Goal: Participate in discussion: Engage in conversation with other users on a specific topic

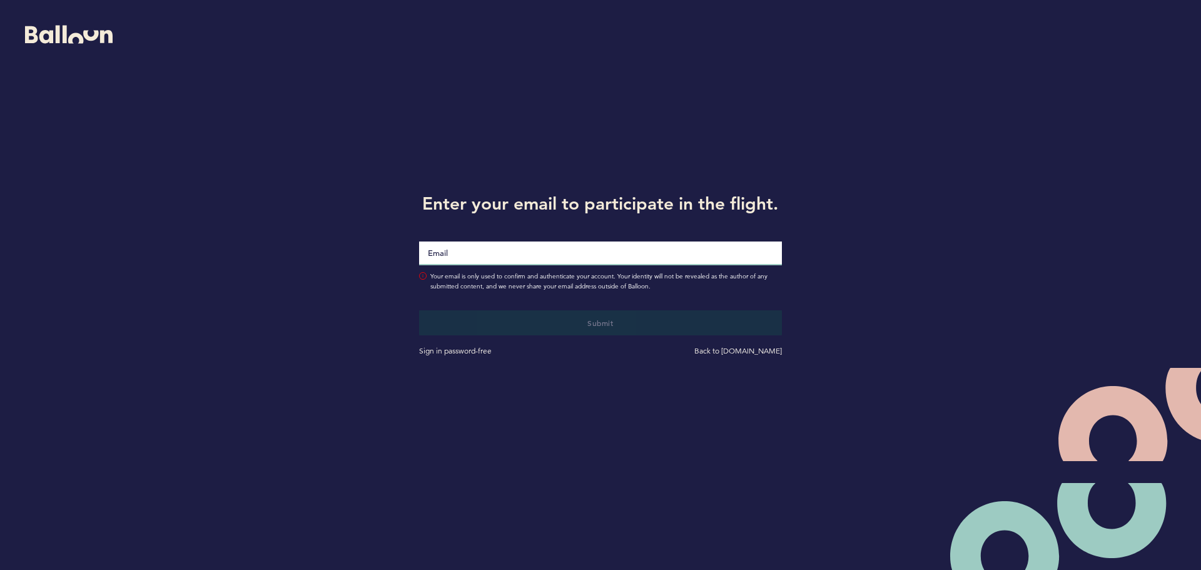
click at [476, 256] on input "Email" at bounding box center [600, 253] width 363 height 24
click at [495, 243] on input "Email" at bounding box center [600, 253] width 363 height 24
type input "[EMAIL_ADDRESS][DOMAIN_NAME]"
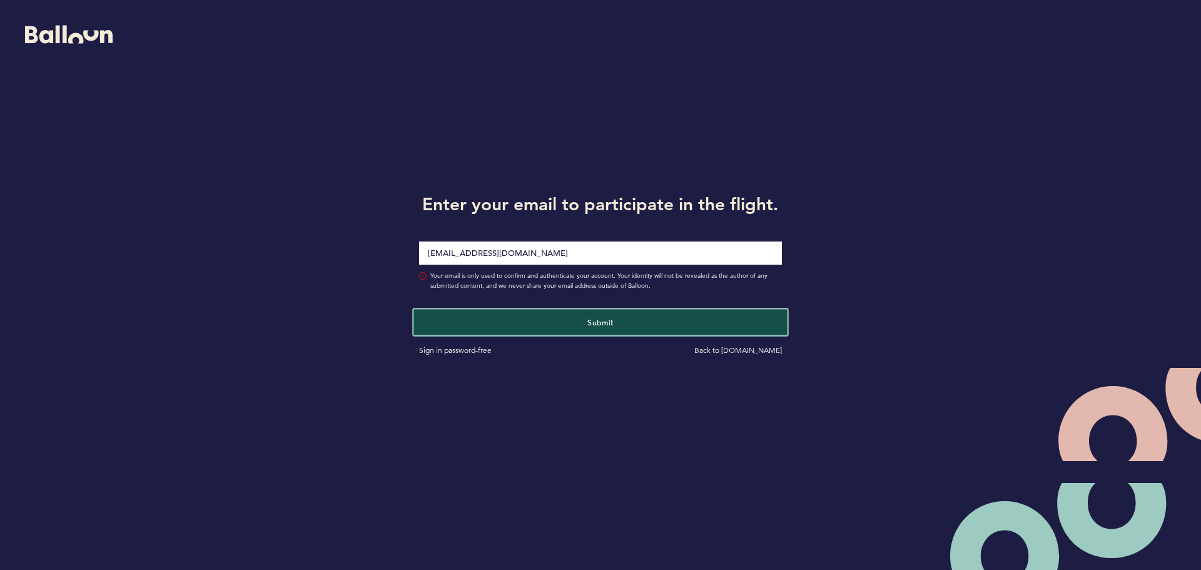
click at [563, 323] on button "Submit" at bounding box center [599, 322] width 373 height 26
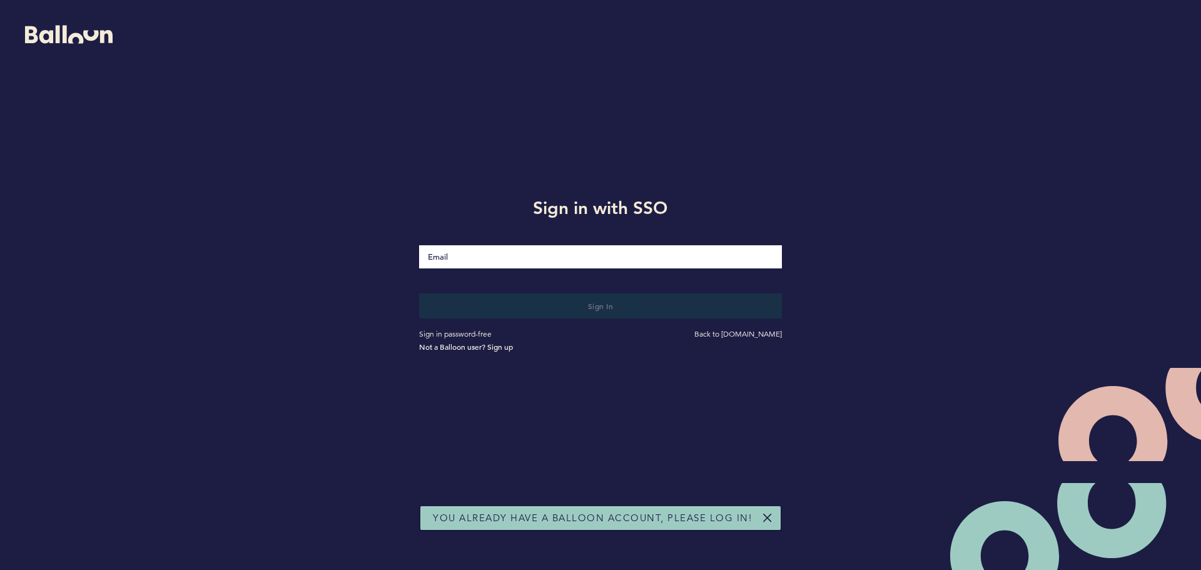
click at [475, 261] on input "Email" at bounding box center [600, 256] width 363 height 23
type input "t"
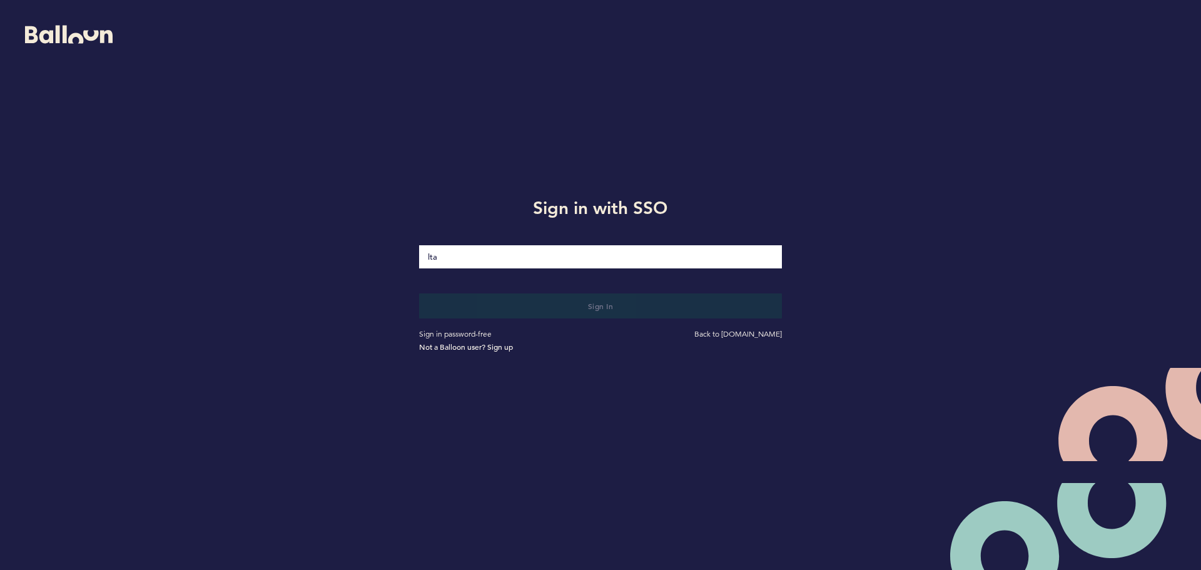
type input "[EMAIL_ADDRESS][DOMAIN_NAME]"
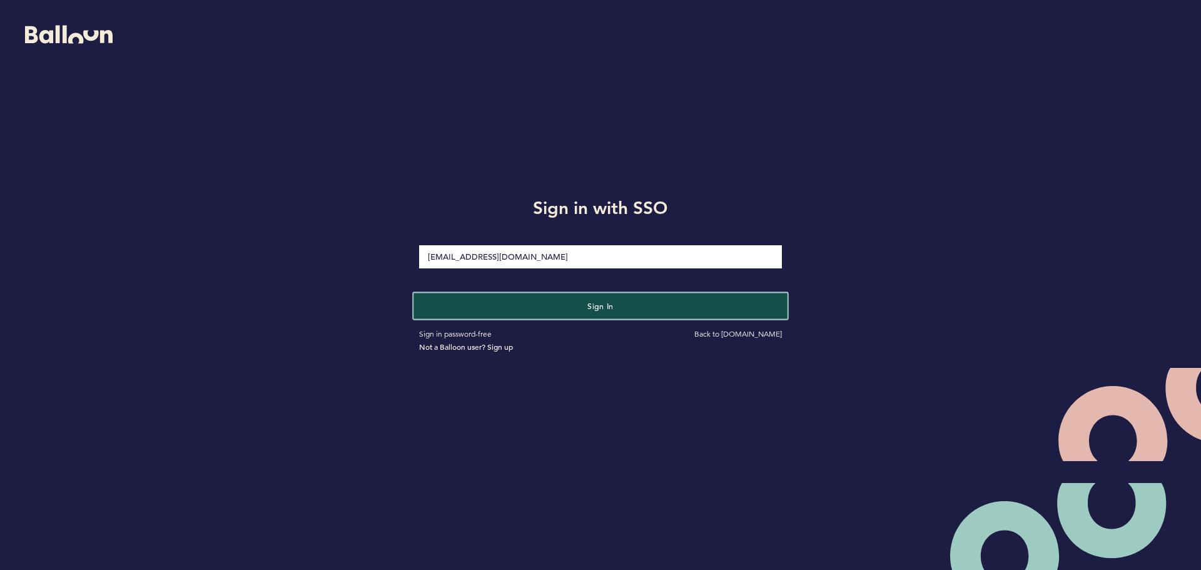
click at [568, 305] on button "Sign in" at bounding box center [599, 306] width 373 height 26
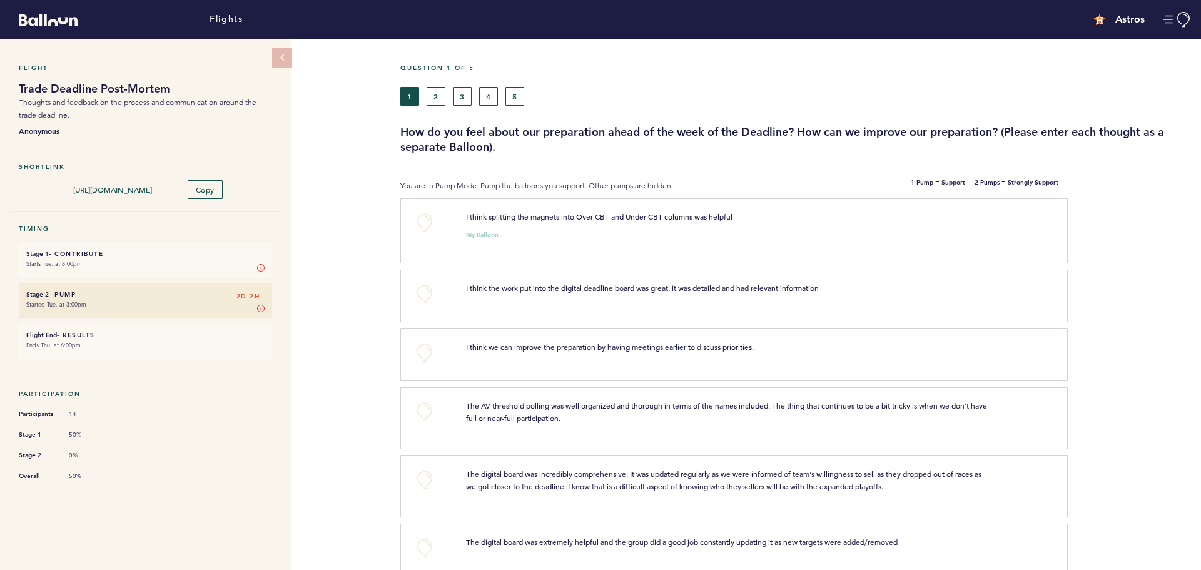
click at [206, 258] on small "Starts Tue. at 8:00pm" at bounding box center [145, 264] width 238 height 13
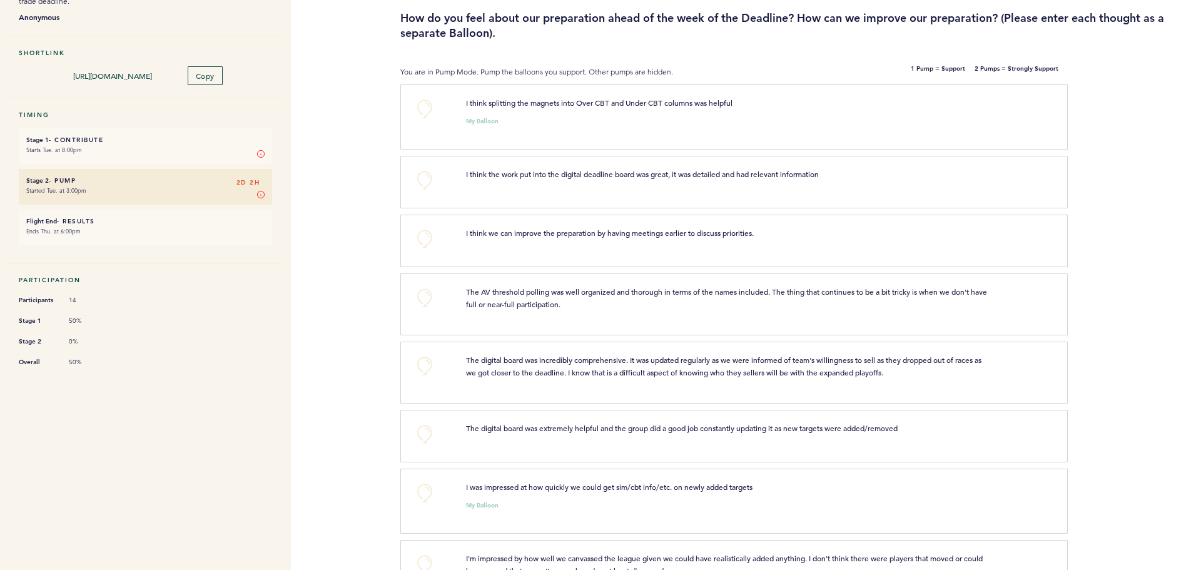
scroll to position [113, 0]
click at [421, 179] on button "+0" at bounding box center [424, 180] width 25 height 25
click at [426, 296] on button "+0" at bounding box center [424, 298] width 25 height 25
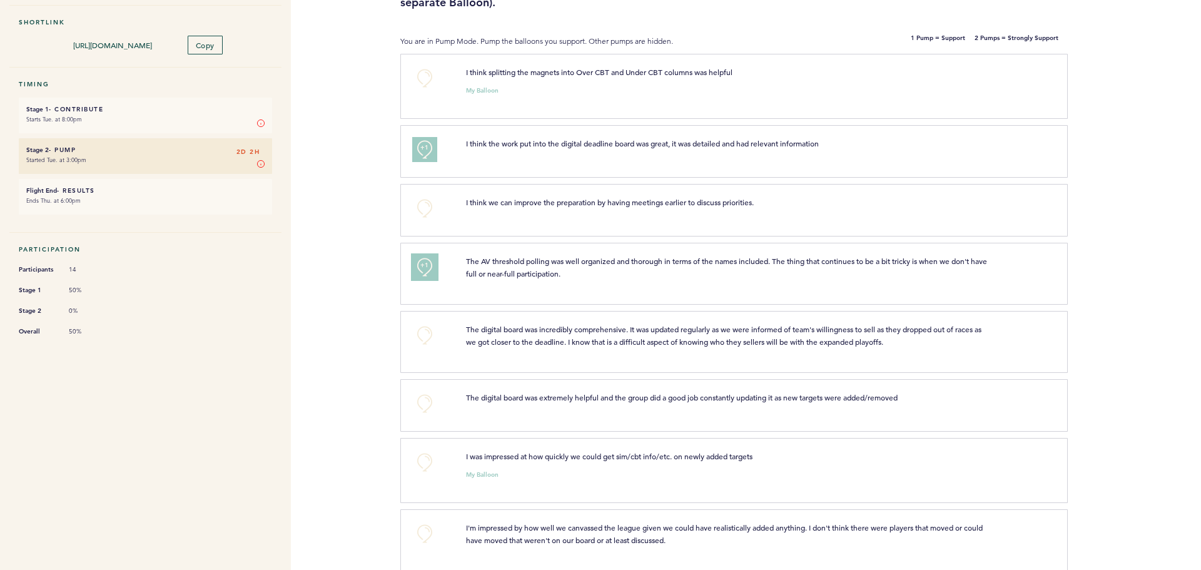
scroll to position [176, 0]
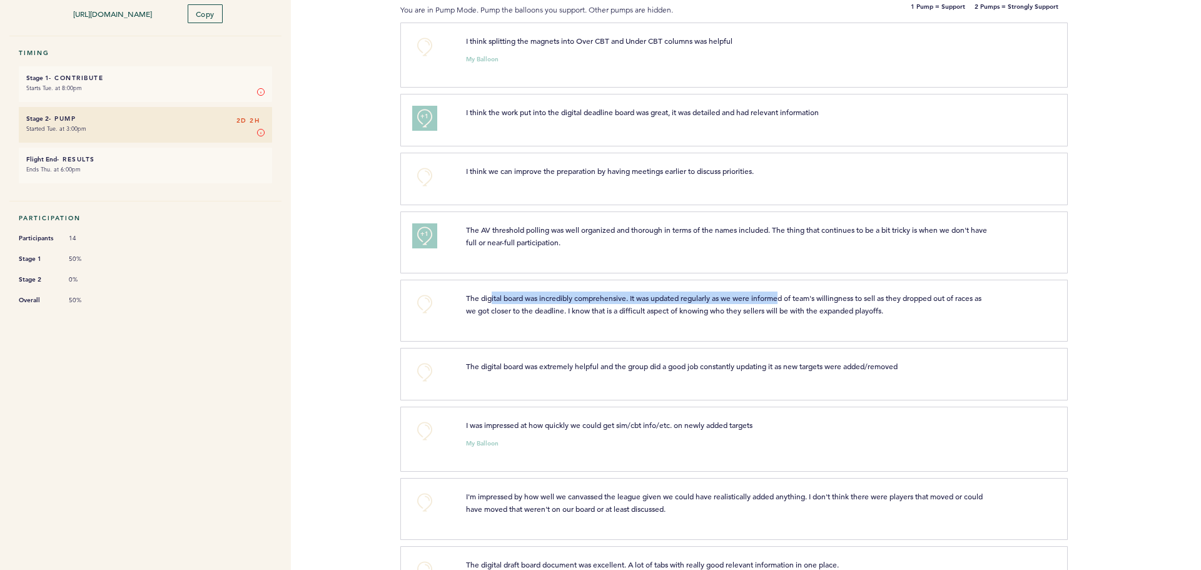
drag, startPoint x: 492, startPoint y: 301, endPoint x: 795, endPoint y: 299, distance: 303.3
click at [791, 298] on p "The digital board was incredibly comprehensive. It was updated regularly as we …" at bounding box center [729, 303] width 526 height 25
click at [795, 299] on span "The digital board was incredibly comprehensive. It was updated regularly as we …" at bounding box center [724, 304] width 517 height 23
click at [435, 303] on button "+0" at bounding box center [424, 303] width 25 height 25
click at [431, 303] on button "+1" at bounding box center [424, 303] width 25 height 25
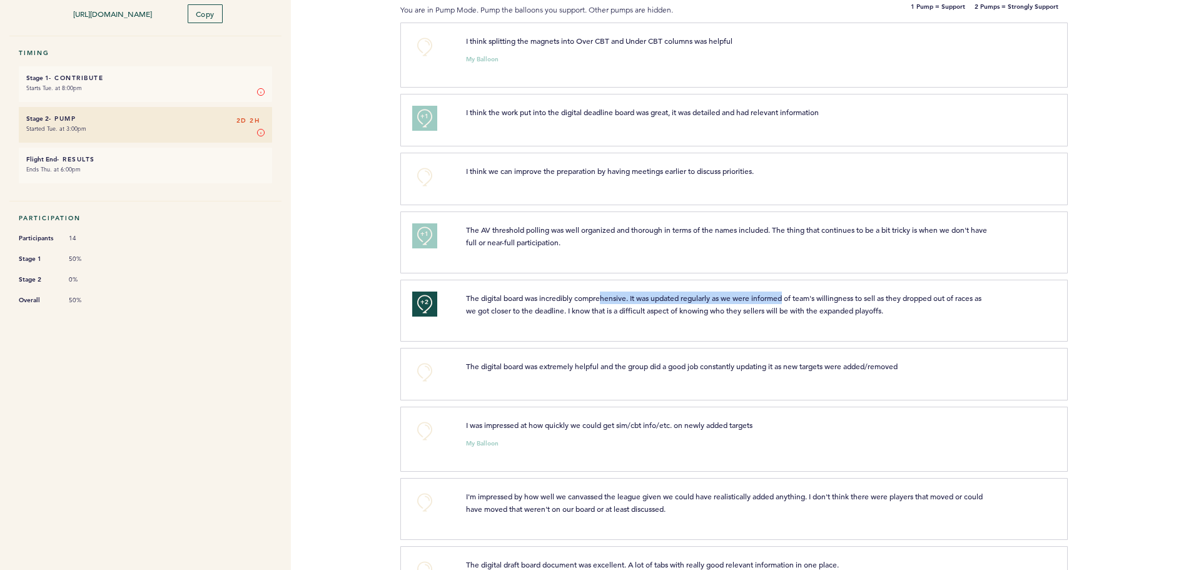
drag, startPoint x: 603, startPoint y: 293, endPoint x: 789, endPoint y: 296, distance: 185.1
click at [789, 296] on span "The digital board was incredibly comprehensive. It was updated regularly as we …" at bounding box center [724, 304] width 517 height 23
click at [447, 304] on div "+2" at bounding box center [430, 308] width 54 height 34
click at [425, 301] on span "+2" at bounding box center [424, 302] width 9 height 13
click at [424, 308] on button "+0" at bounding box center [424, 303] width 25 height 25
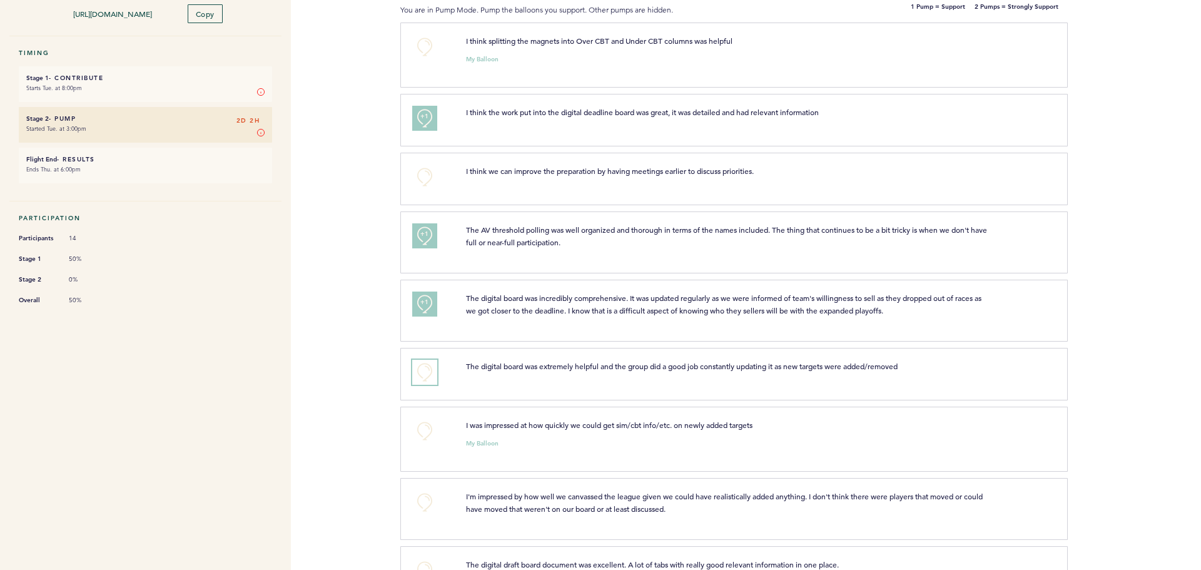
click at [430, 368] on button "+0" at bounding box center [424, 372] width 25 height 25
click at [430, 368] on button "+1" at bounding box center [424, 372] width 25 height 25
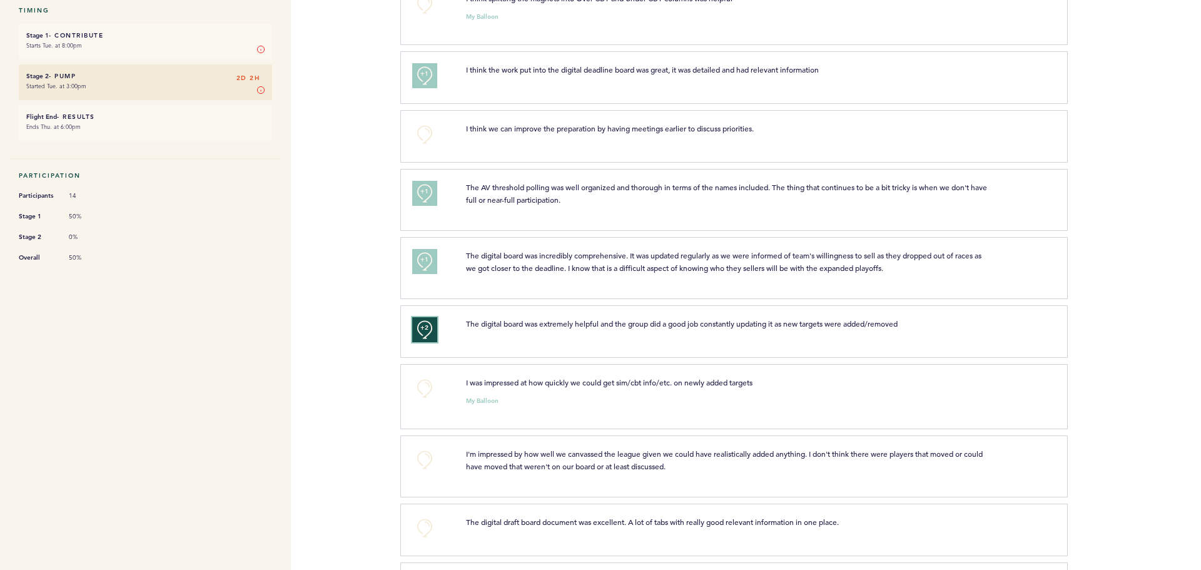
scroll to position [238, 0]
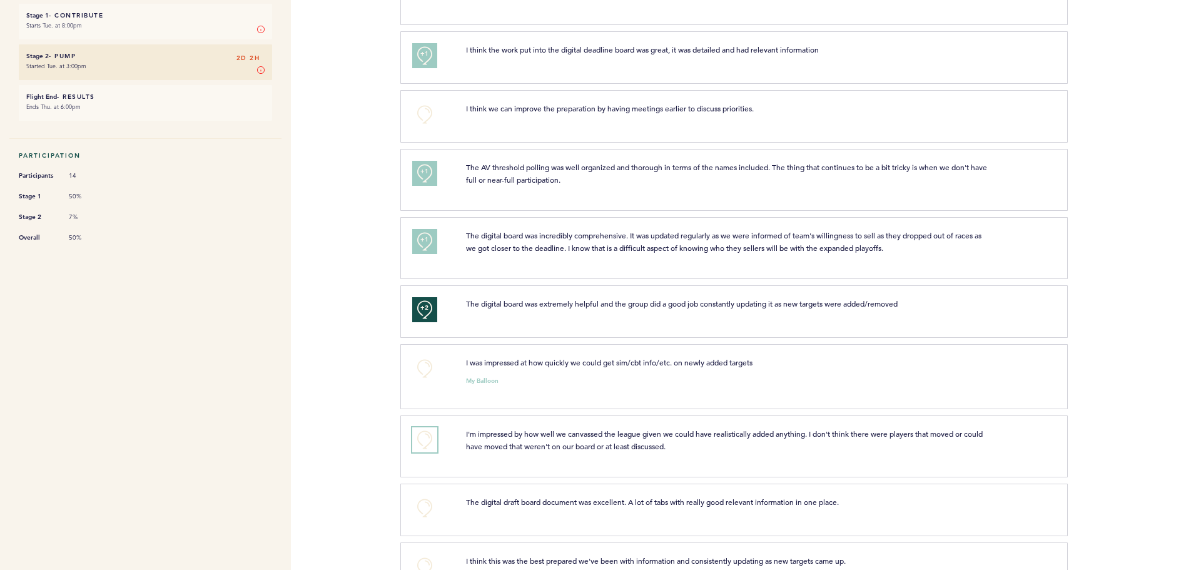
click at [424, 440] on button "+0" at bounding box center [424, 439] width 25 height 25
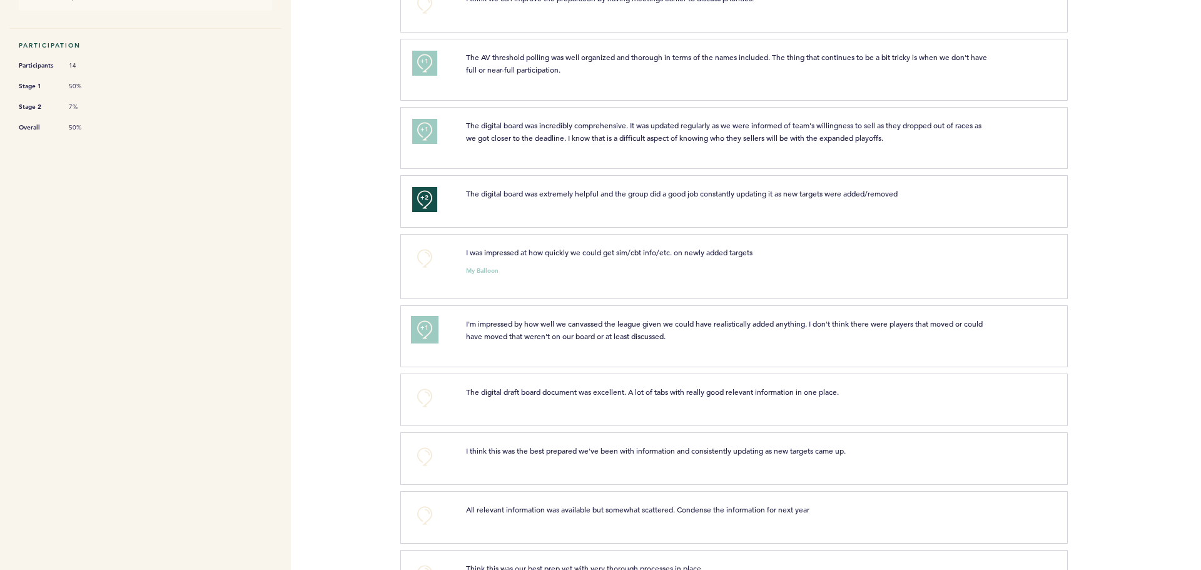
scroll to position [363, 0]
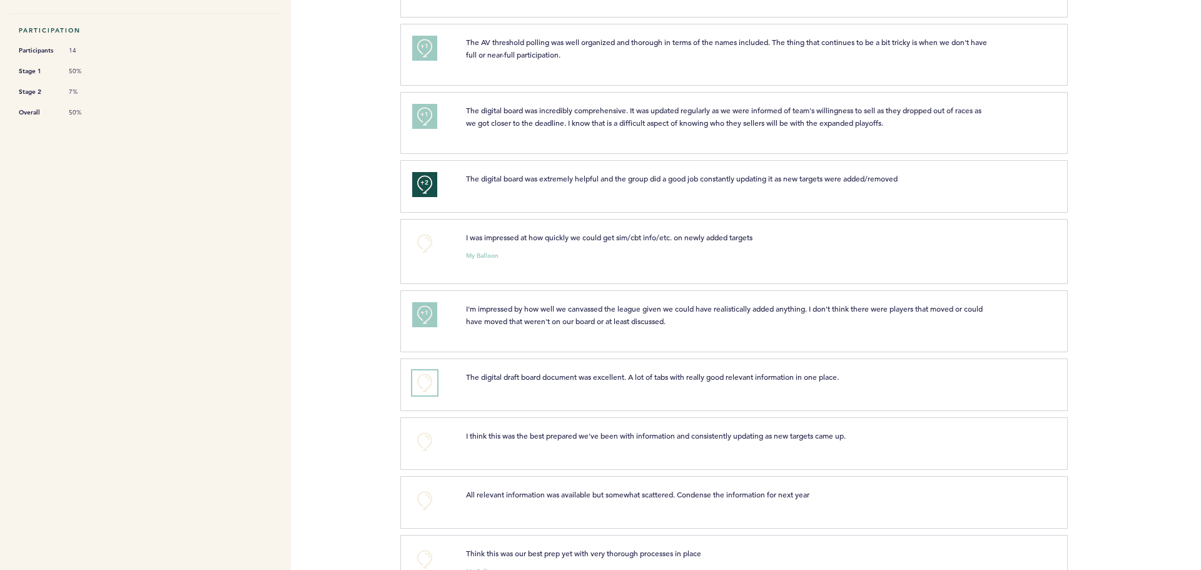
click at [427, 377] on button "+0" at bounding box center [424, 382] width 25 height 25
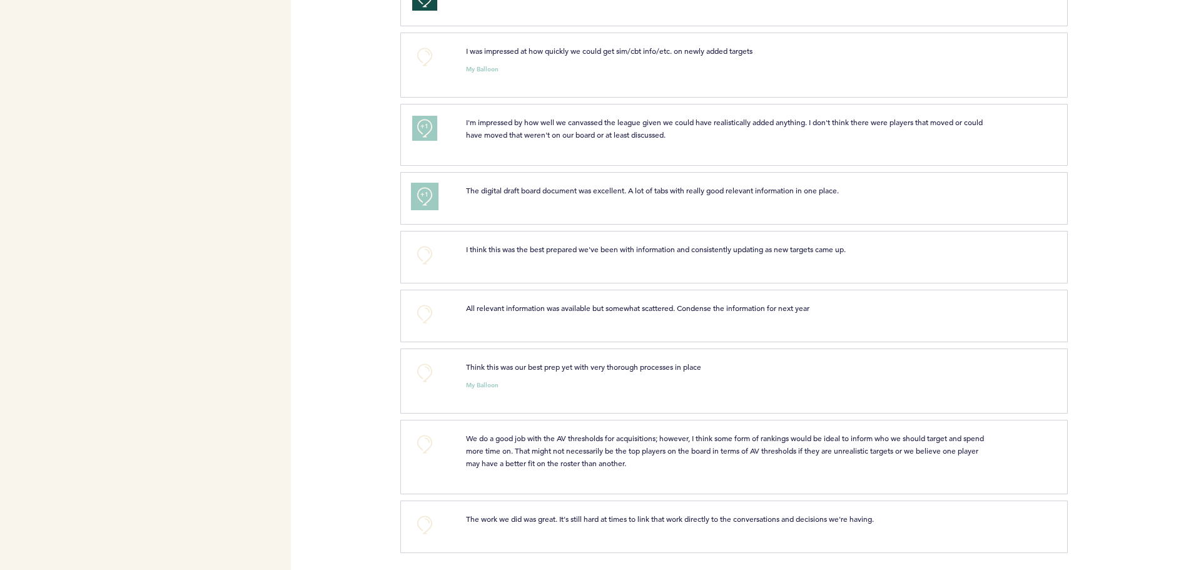
scroll to position [551, 0]
click at [425, 440] on button "+0" at bounding box center [424, 442] width 25 height 25
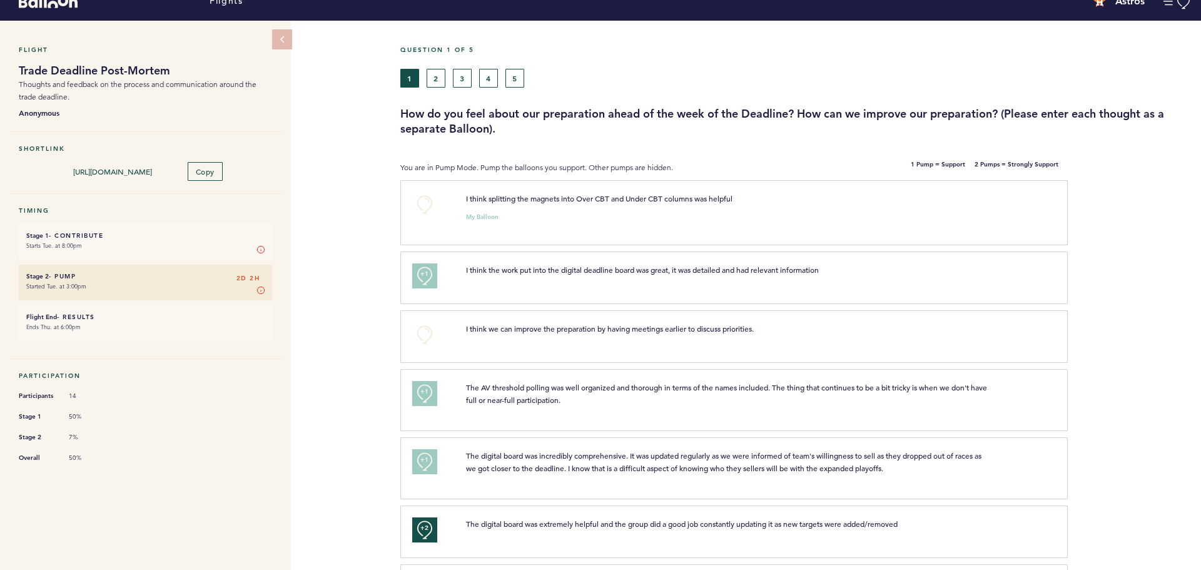
scroll to position [0, 0]
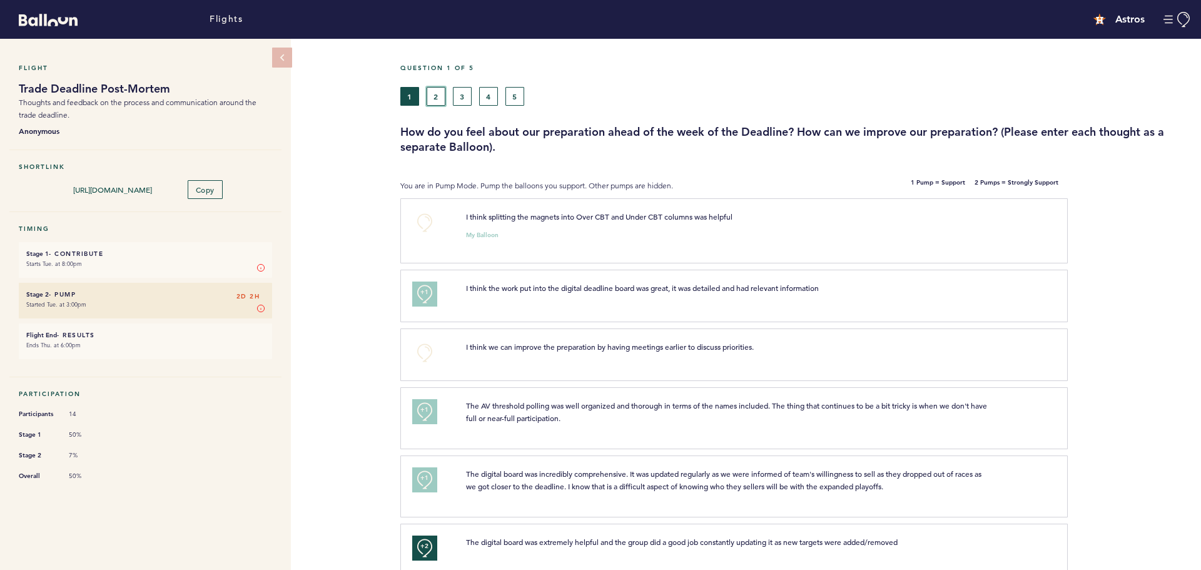
click at [437, 100] on button "2" at bounding box center [435, 96] width 19 height 19
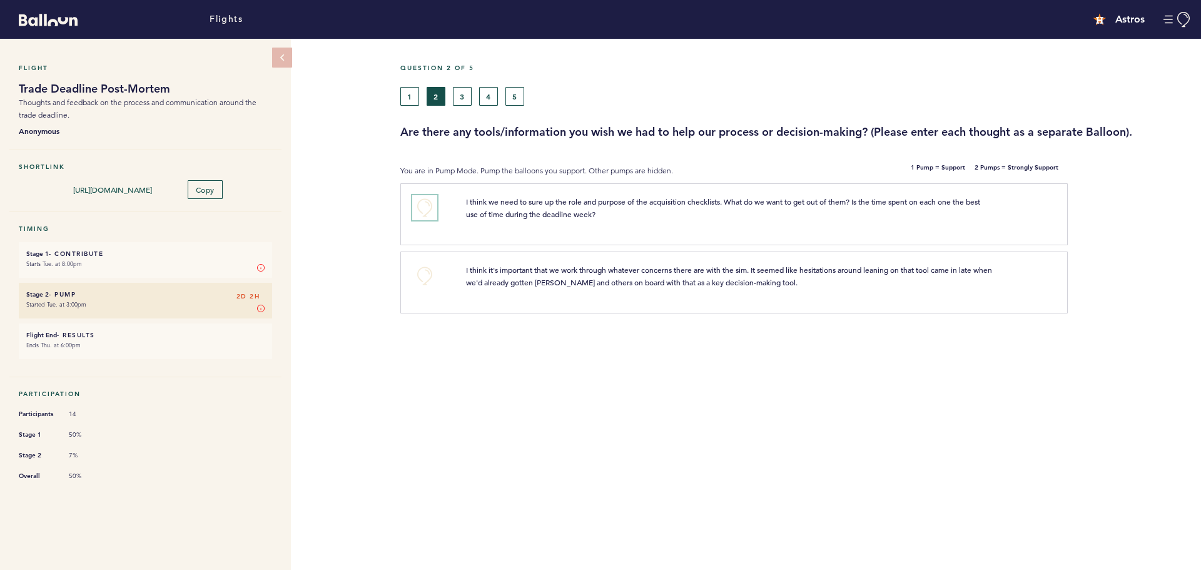
click at [427, 212] on button "+0" at bounding box center [424, 207] width 25 height 25
click at [431, 276] on button "+0" at bounding box center [424, 275] width 25 height 25
click at [428, 210] on span "+1" at bounding box center [424, 205] width 9 height 13
click at [466, 89] on button "3" at bounding box center [462, 96] width 19 height 19
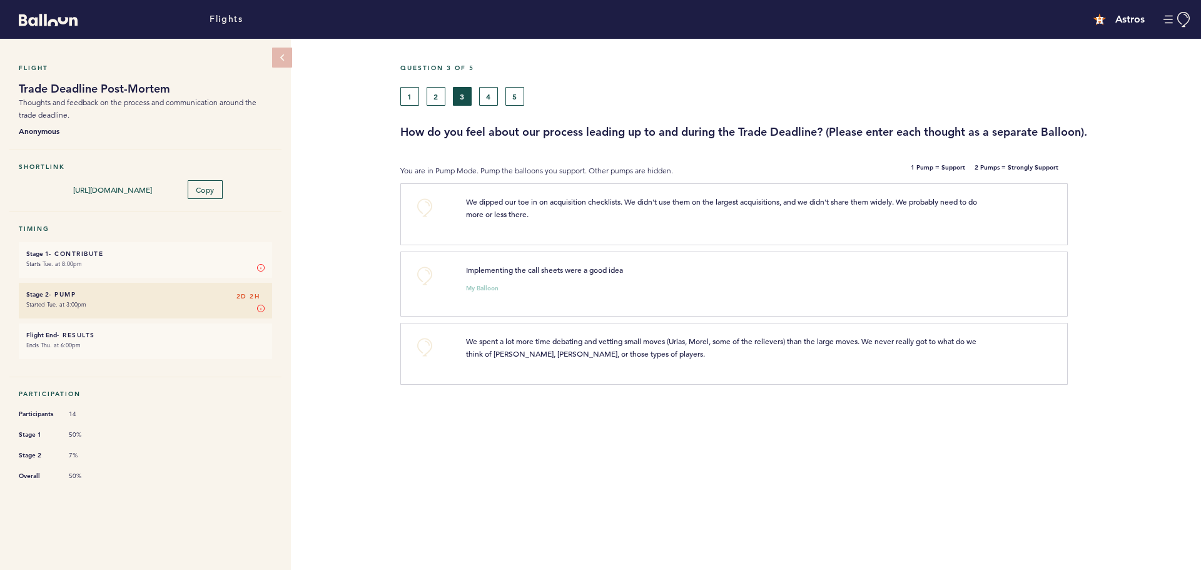
click at [954, 272] on p "Implementing the call sheets were a good idea" at bounding box center [729, 269] width 526 height 13
click at [471, 204] on span "We dipped our toe in on acquisition checklists. We didn't use them on the large…" at bounding box center [722, 207] width 513 height 23
click at [532, 221] on div "We dipped our toe in on acquisition checklists. We didn't use them on the large…" at bounding box center [753, 212] width 594 height 34
click at [427, 343] on button "+0" at bounding box center [424, 347] width 25 height 25
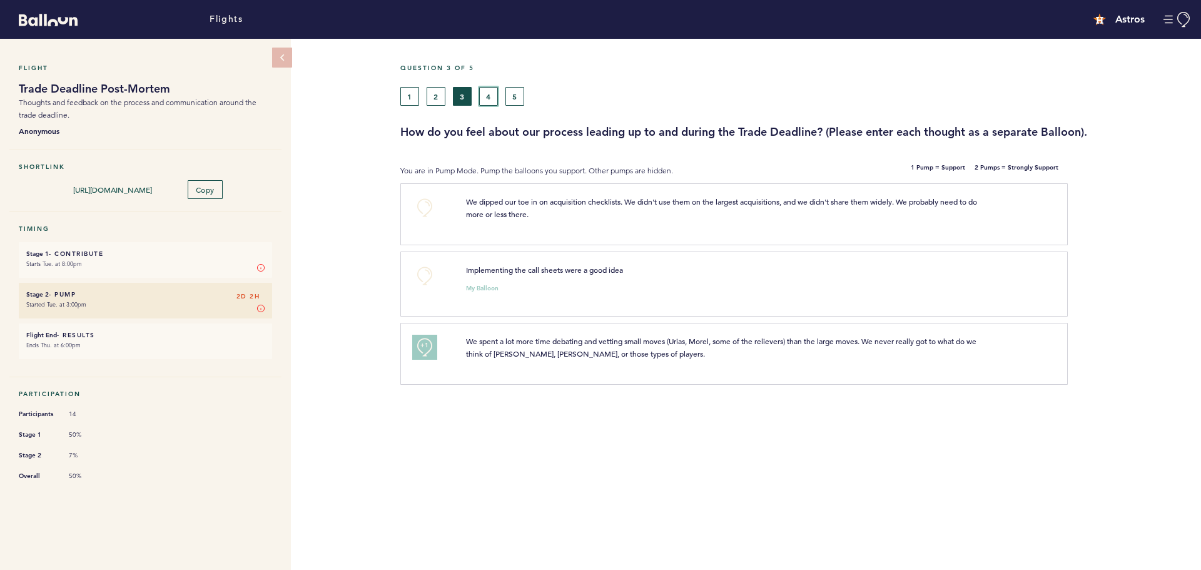
click at [485, 93] on button "4" at bounding box center [488, 96] width 19 height 19
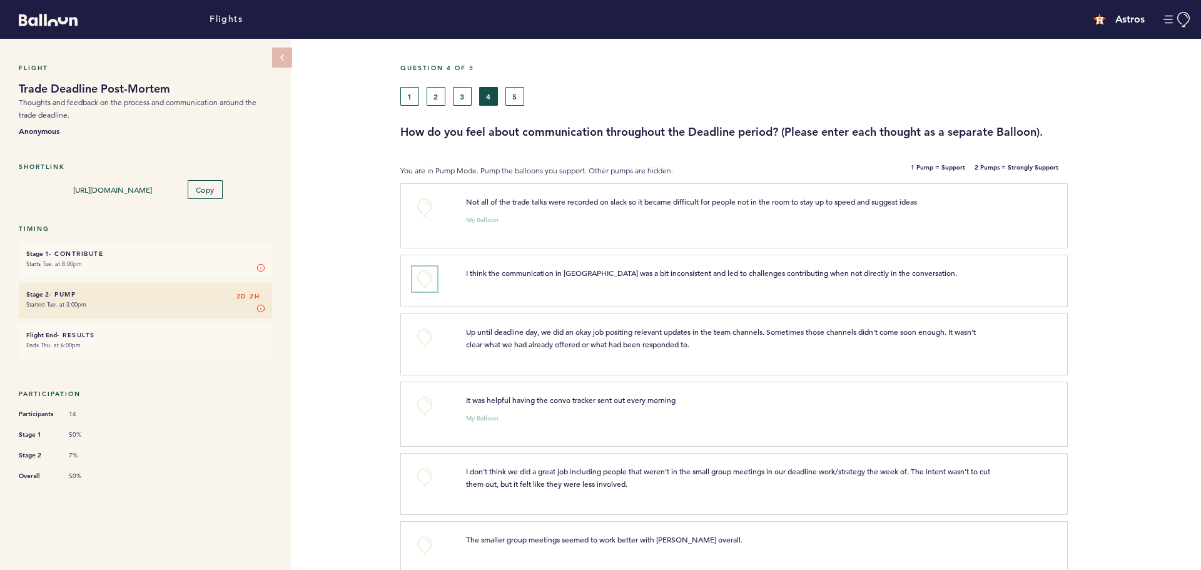
click at [422, 273] on button "+0" at bounding box center [424, 278] width 25 height 25
click at [437, 201] on div "+0" at bounding box center [430, 214] width 54 height 38
click at [426, 207] on button "+0" at bounding box center [424, 207] width 25 height 25
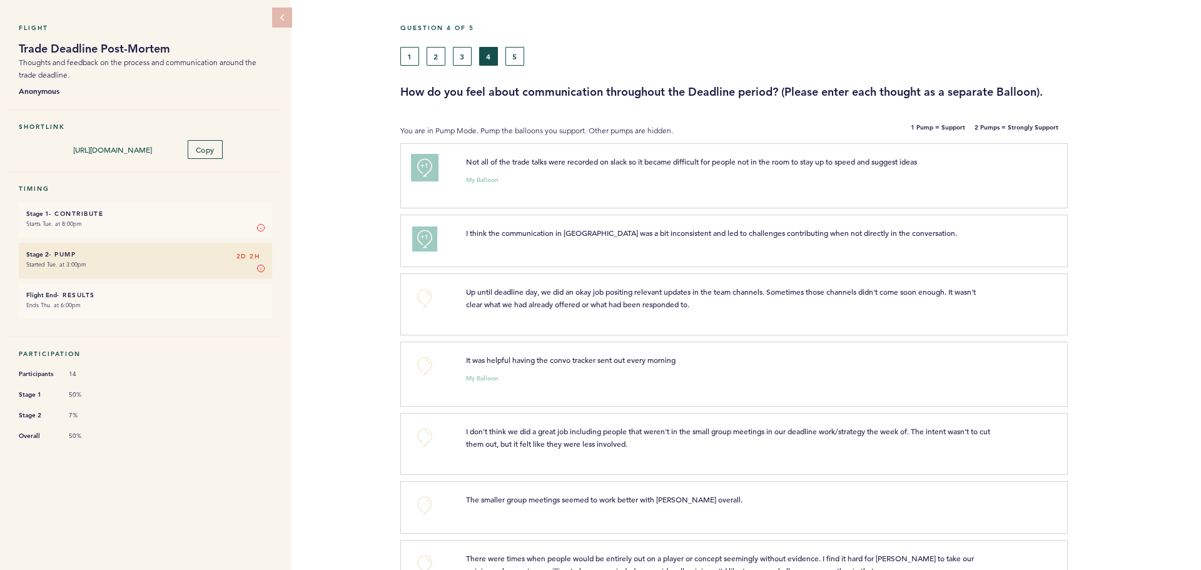
scroll to position [63, 0]
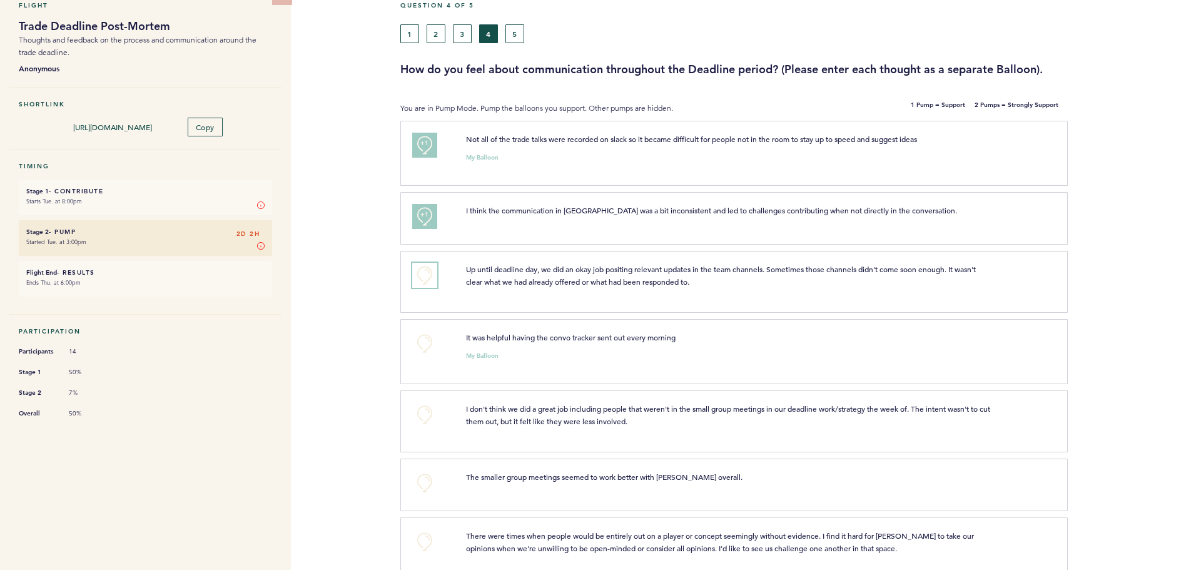
click at [420, 273] on button "+0" at bounding box center [424, 275] width 25 height 25
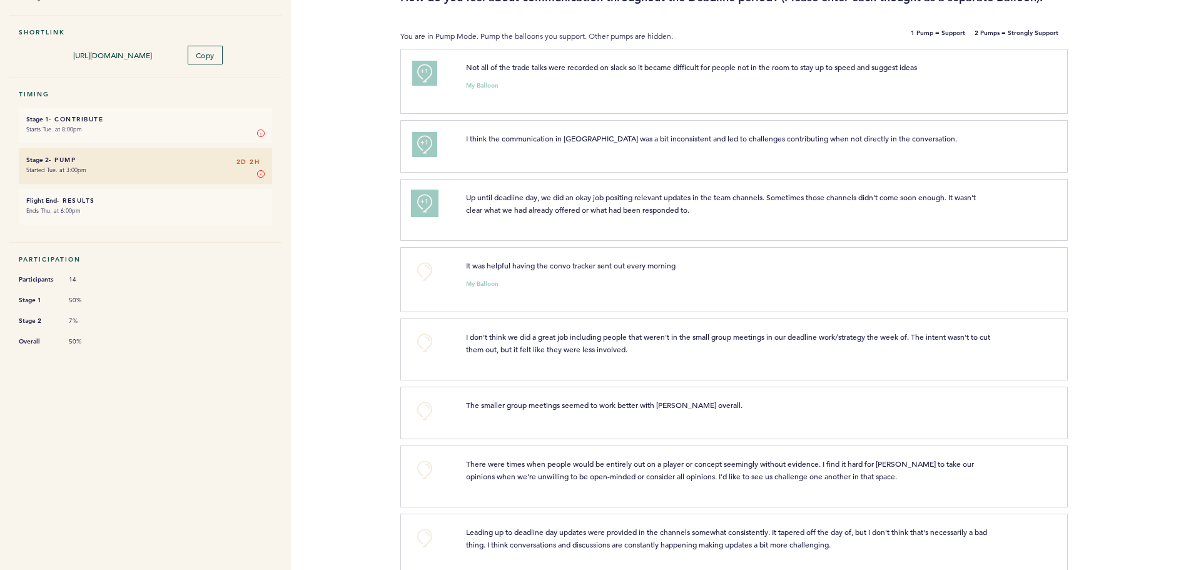
scroll to position [250, 0]
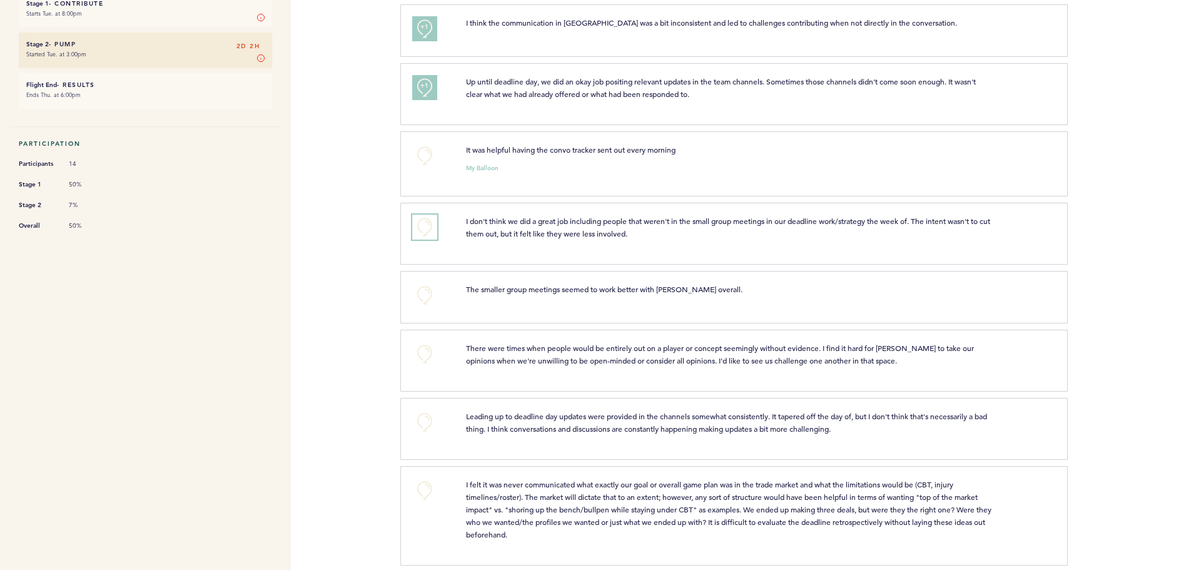
click at [426, 231] on button "+0" at bounding box center [424, 226] width 25 height 25
click at [0, 0] on span "+0" at bounding box center [0, 0] width 0 height 0
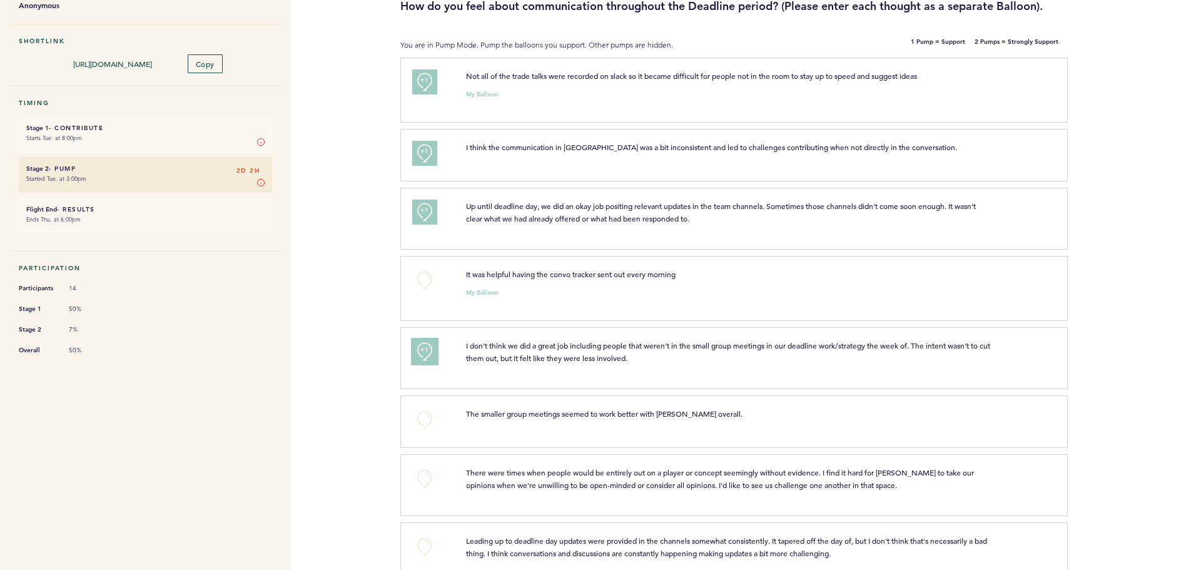
scroll to position [0, 0]
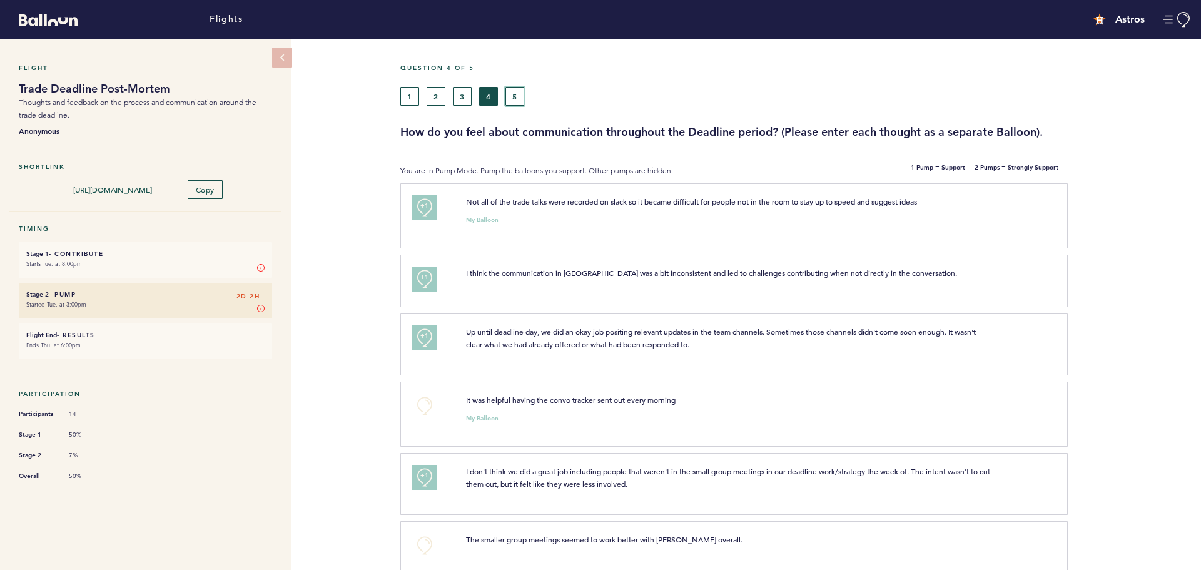
click at [518, 94] on button "5" at bounding box center [514, 96] width 19 height 19
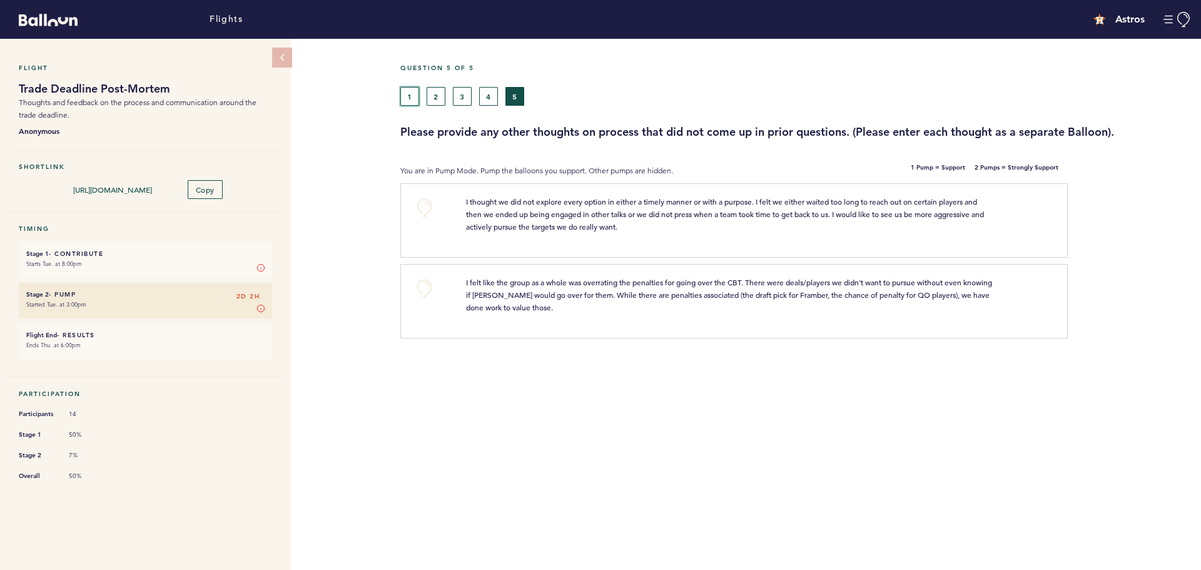
click at [411, 94] on button "1" at bounding box center [409, 96] width 19 height 19
